Goal: Transaction & Acquisition: Purchase product/service

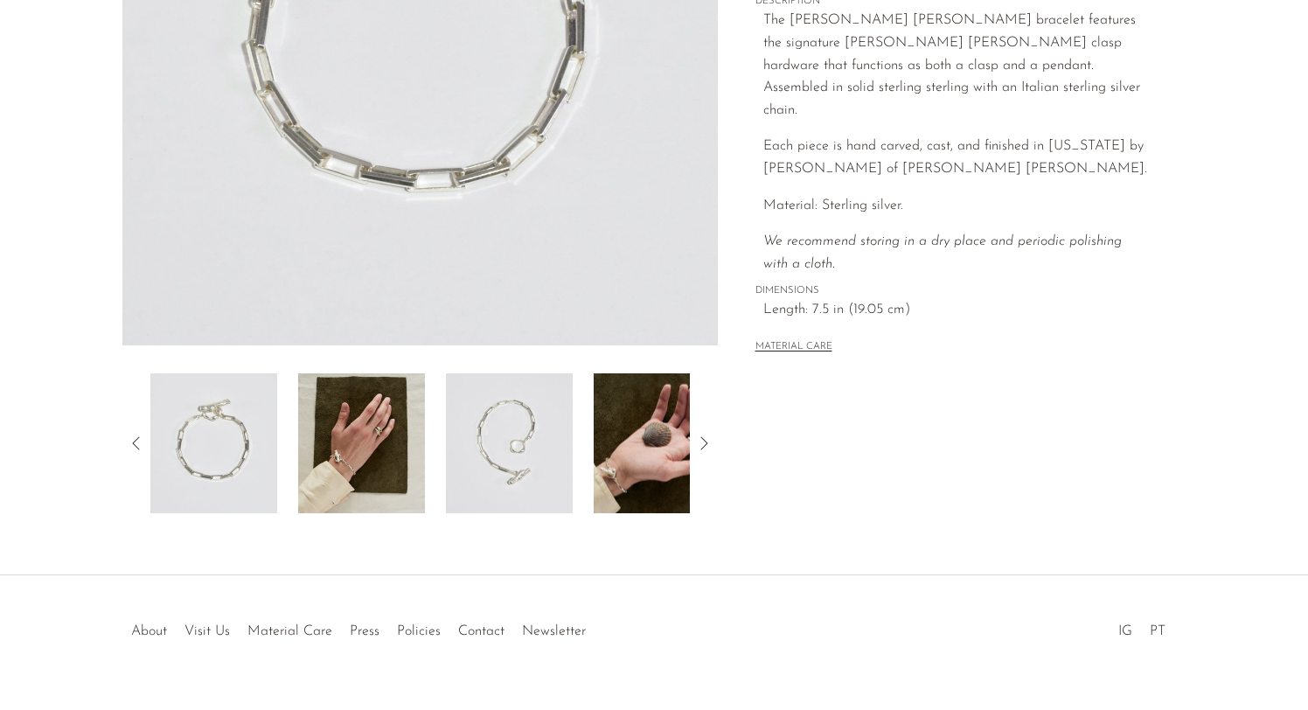
scroll to position [429, 0]
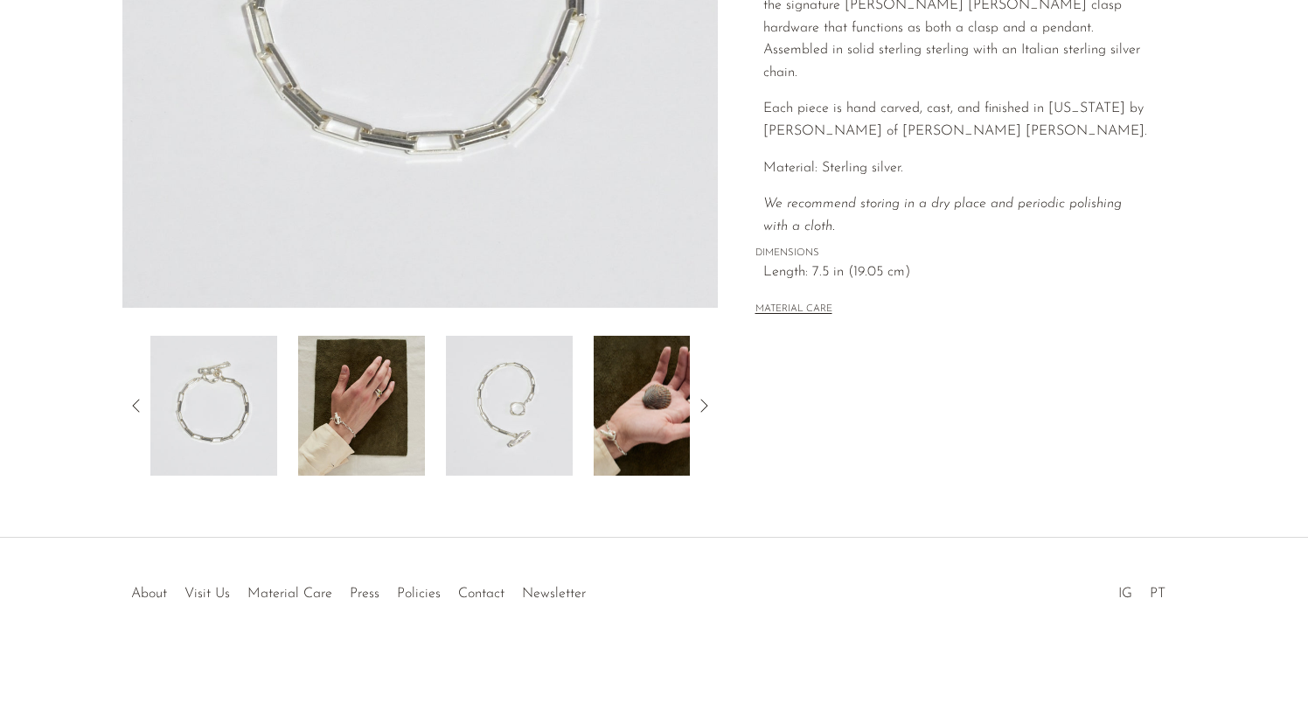
click at [496, 415] on img at bounding box center [509, 406] width 127 height 140
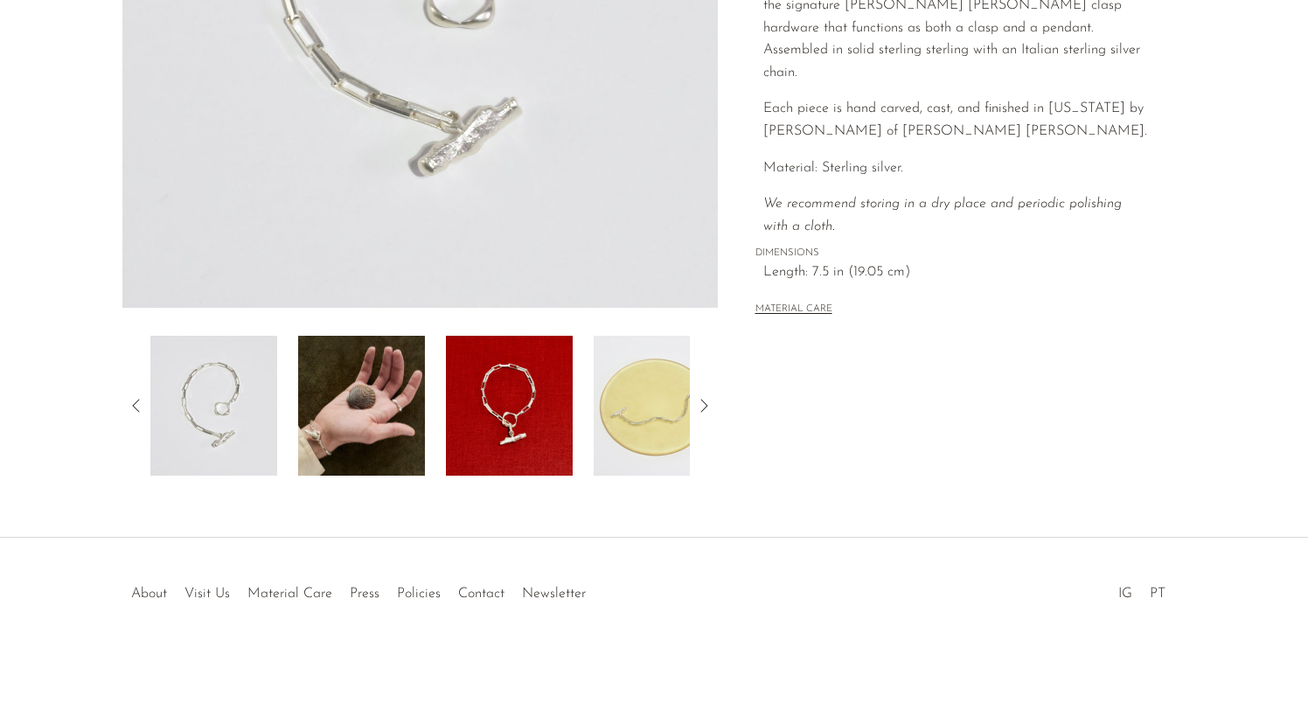
scroll to position [0, 0]
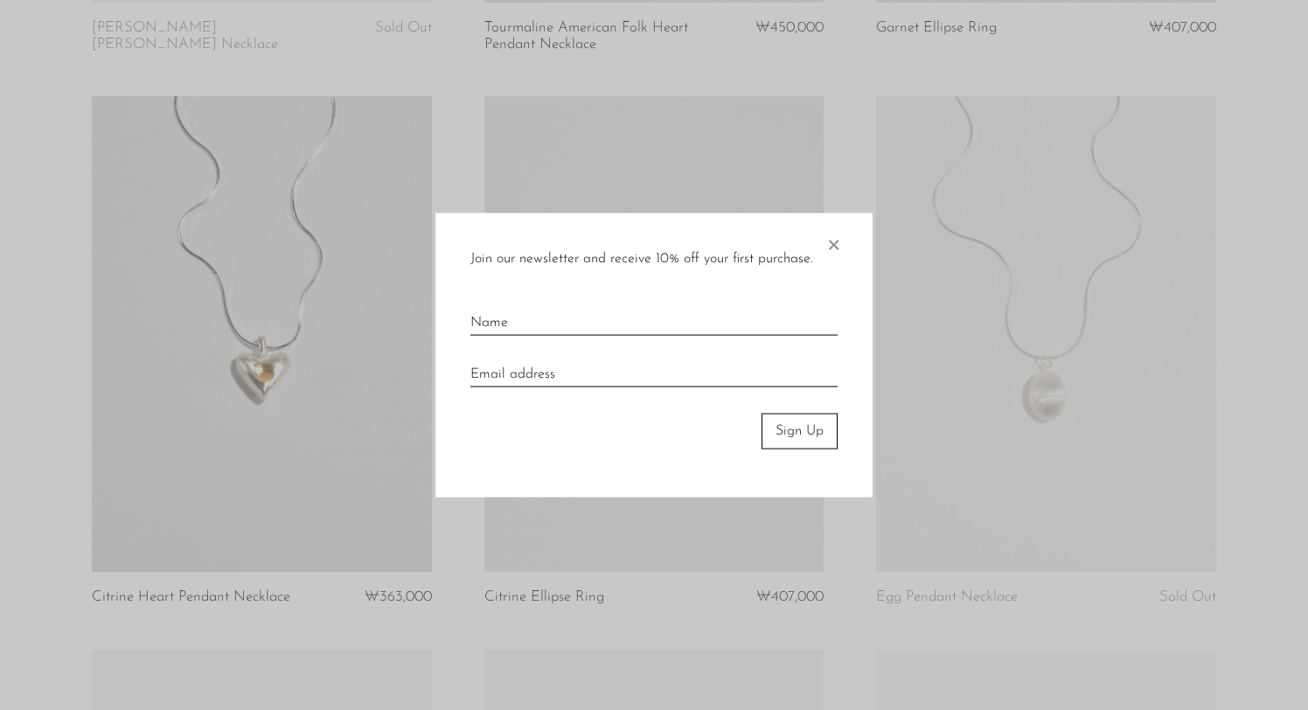
scroll to position [1373, 0]
click at [831, 249] on span "×" at bounding box center [833, 241] width 17 height 56
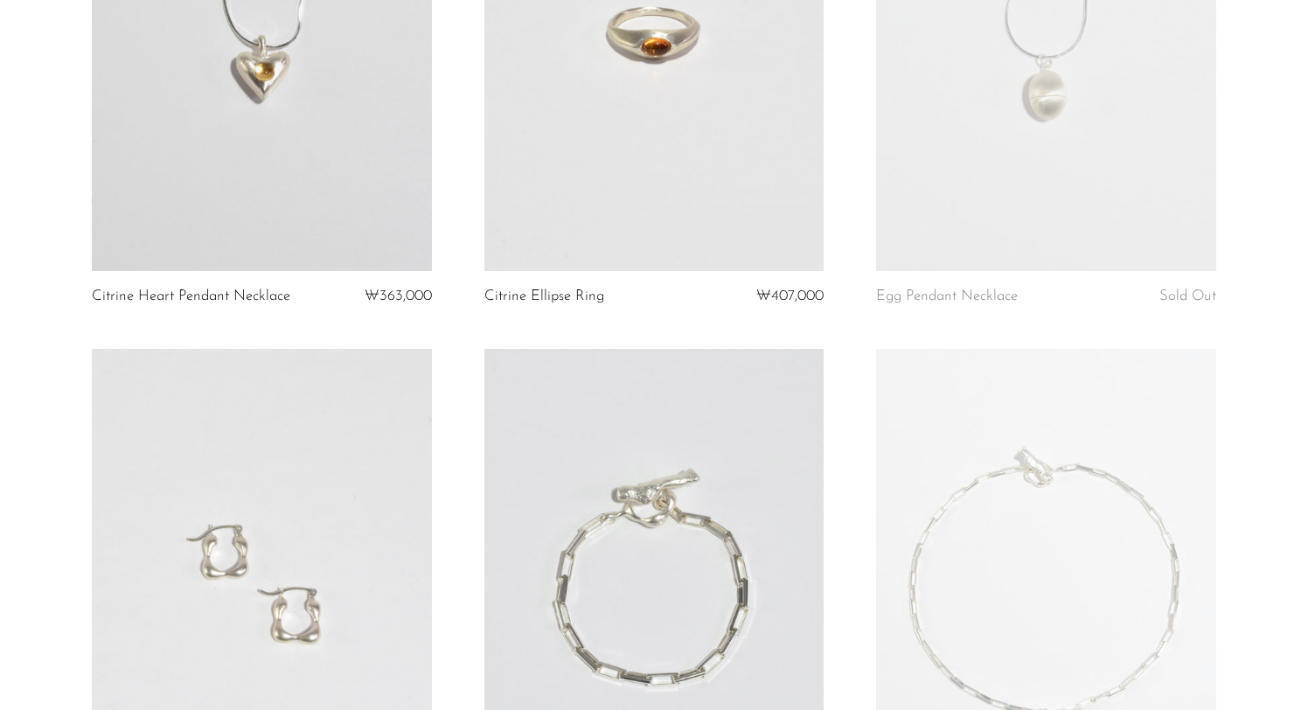
scroll to position [1673, 0]
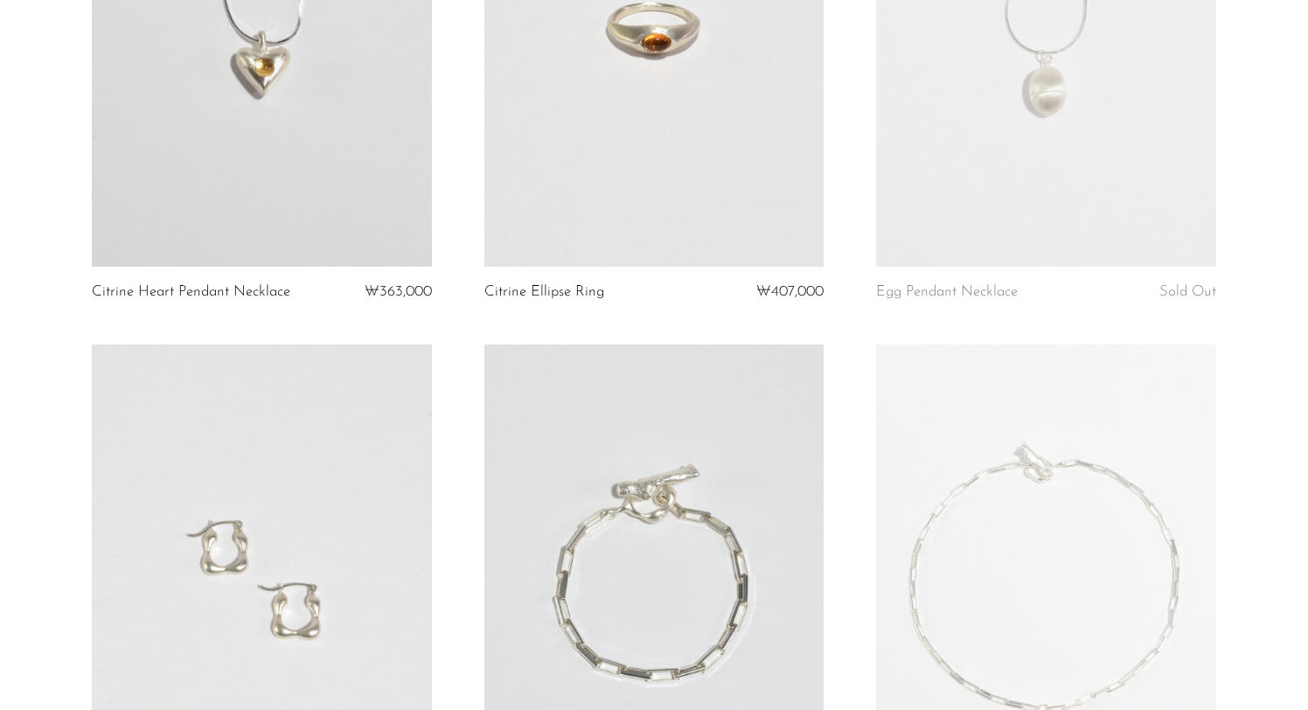
click at [688, 63] on link at bounding box center [655, 29] width 340 height 476
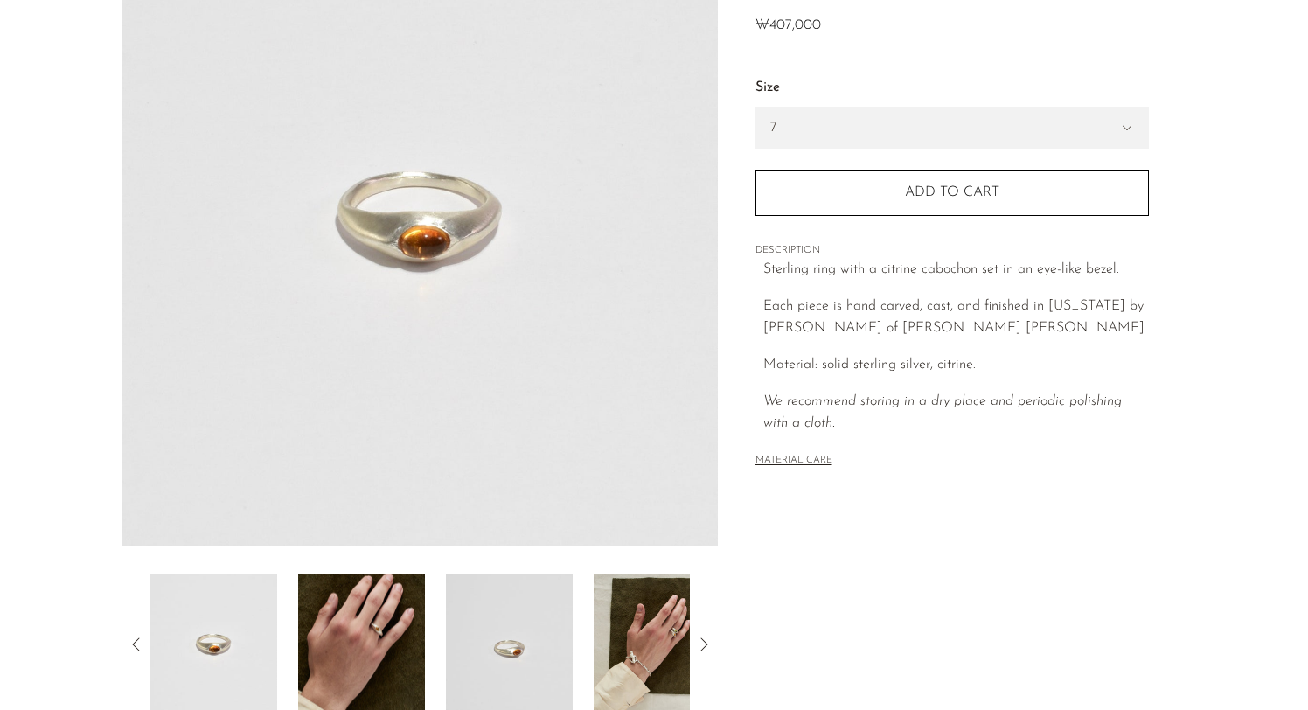
scroll to position [189, 0]
click at [900, 133] on select "7 6" at bounding box center [953, 128] width 392 height 40
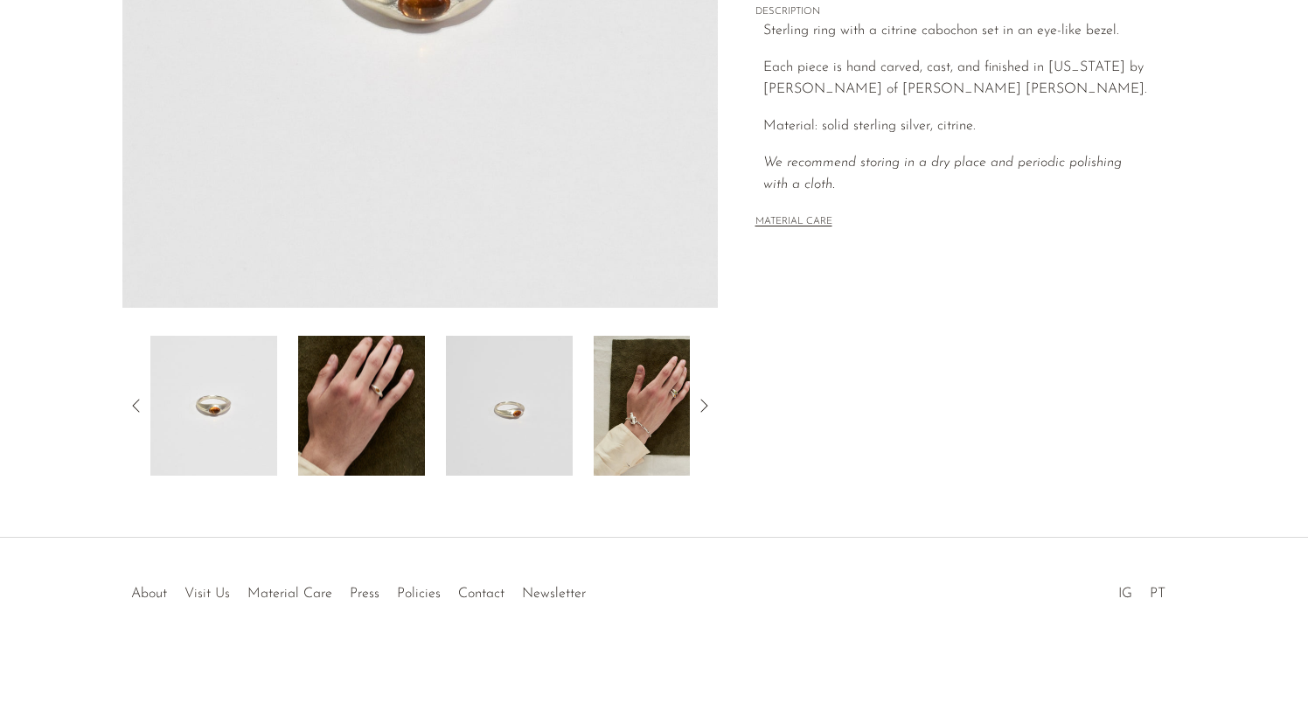
click at [209, 586] on li "Visit Us" at bounding box center [207, 594] width 63 height 23
click at [200, 597] on link "Visit Us" at bounding box center [207, 594] width 45 height 14
